Goal: Information Seeking & Learning: Learn about a topic

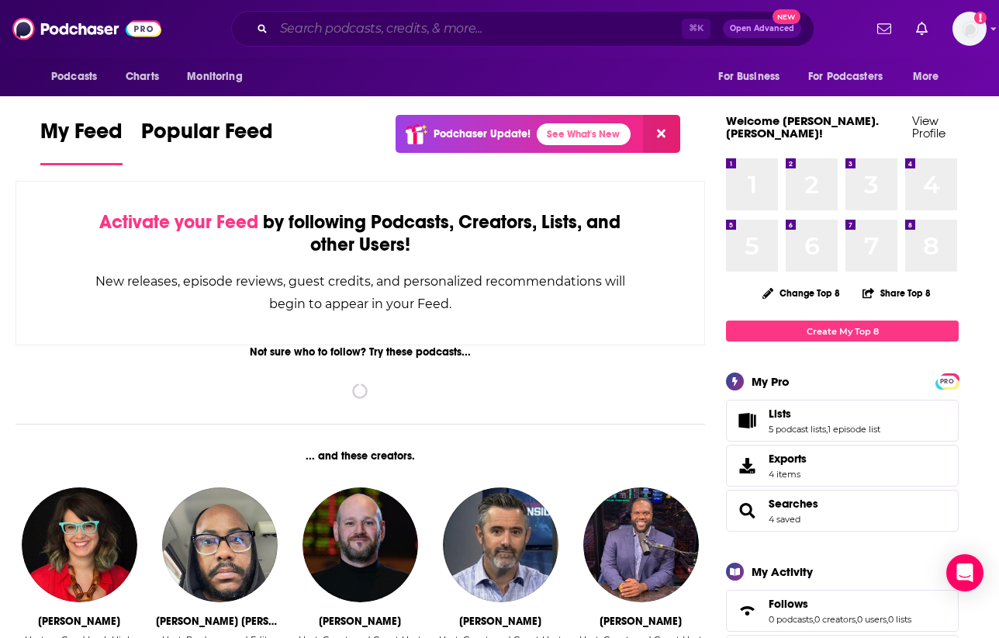
click at [355, 26] on input "Search podcasts, credits, & more..." at bounding box center [478, 28] width 408 height 25
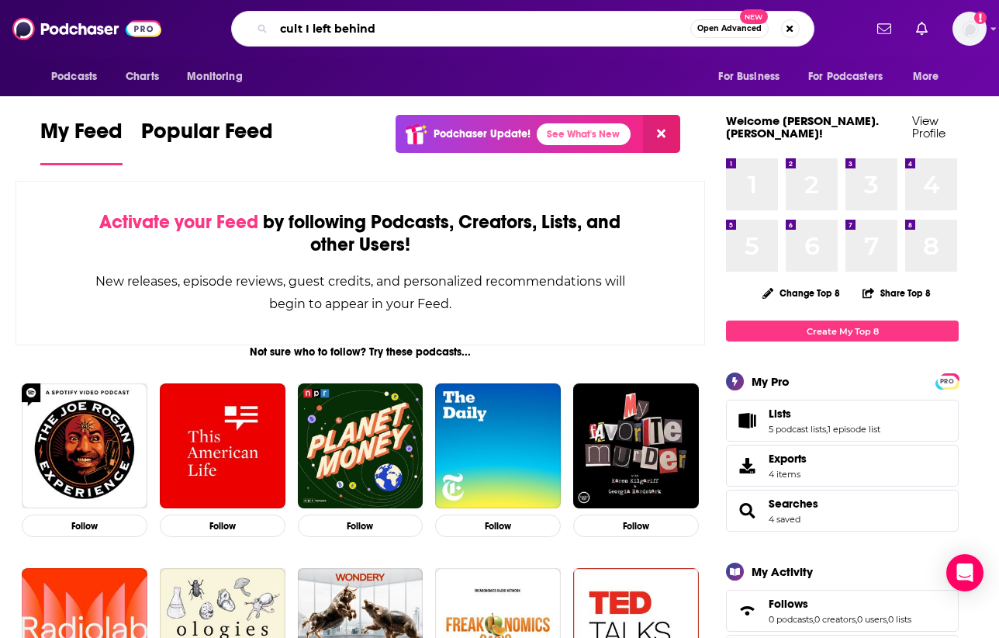
type input "cult I left behind"
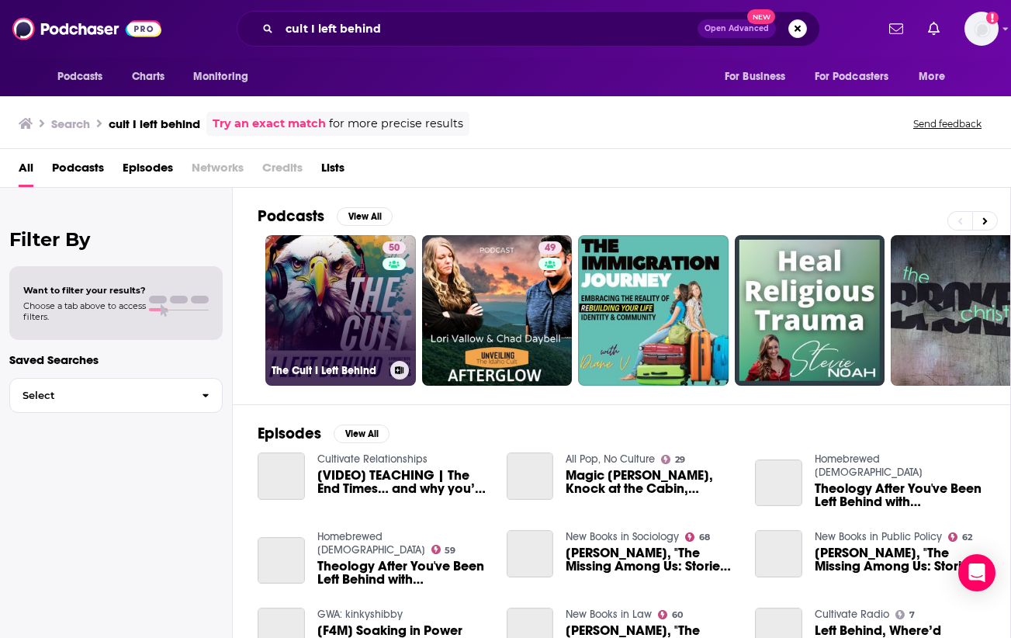
click at [310, 304] on link "50 The Cult I Left Behind" at bounding box center [340, 310] width 151 height 151
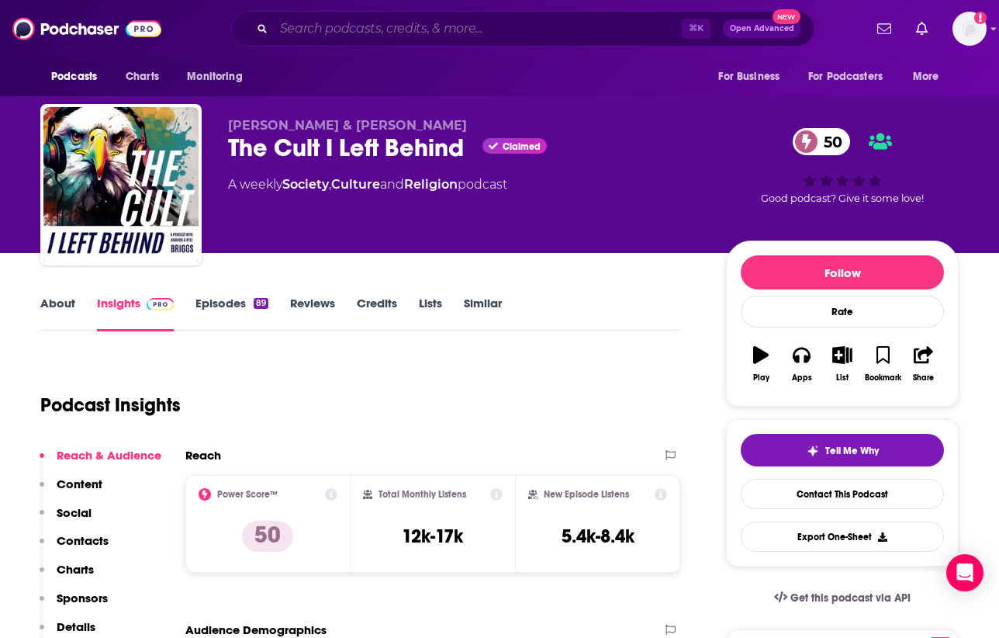
click at [450, 35] on input "Search podcasts, credits, & more..." at bounding box center [478, 28] width 408 height 25
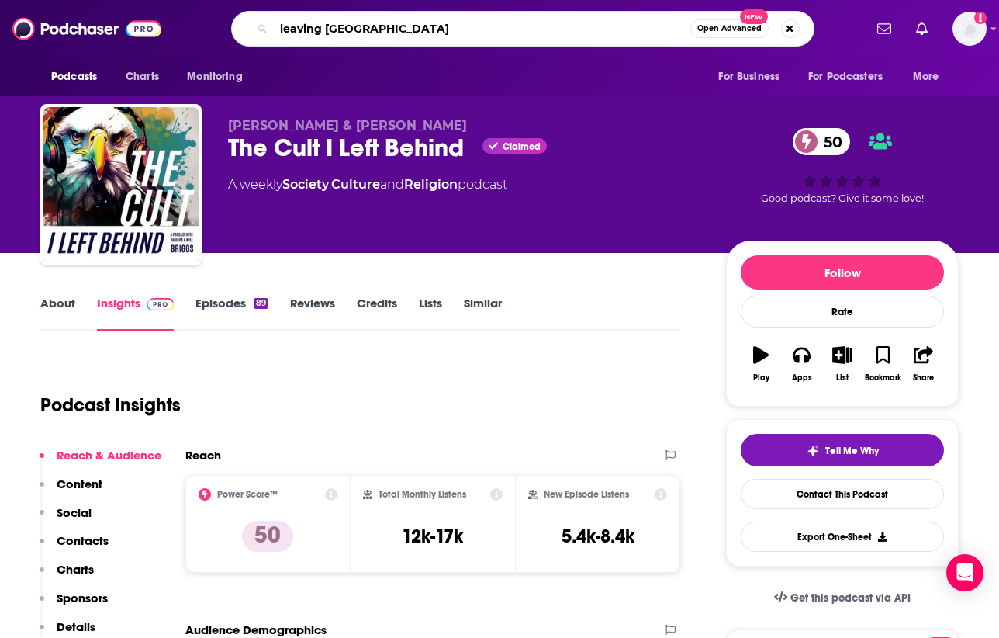
type input "leaving [GEOGRAPHIC_DATA]"
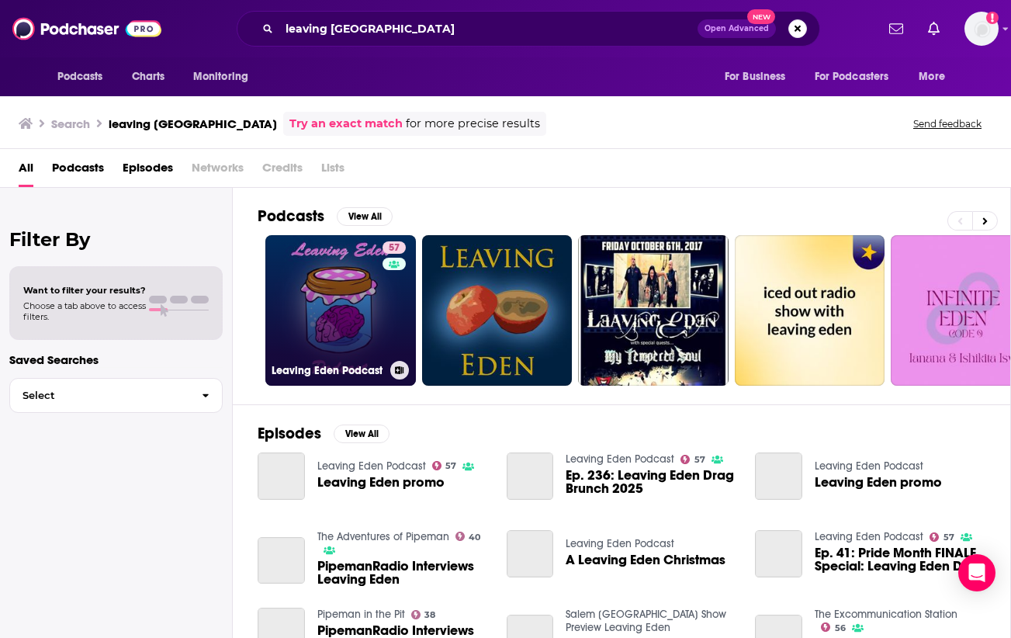
click at [344, 316] on link "57 Leaving Eden Podcast" at bounding box center [340, 310] width 151 height 151
